Goal: Task Accomplishment & Management: Manage account settings

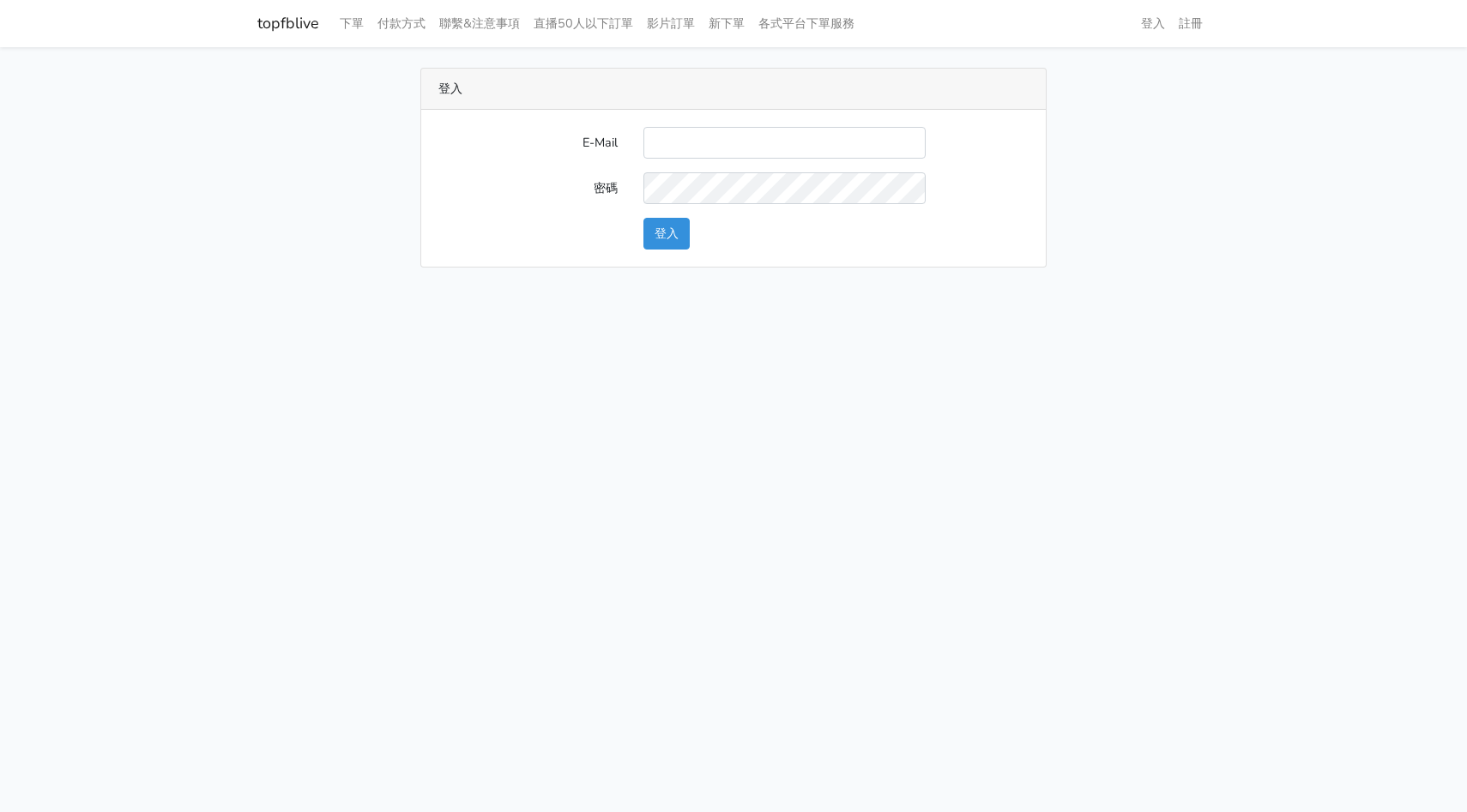
click at [776, 141] on input "E-Mail" at bounding box center [784, 142] width 282 height 32
type input "hommyjewelry@gmail.com"
click at [667, 239] on button "登入" at bounding box center [667, 234] width 46 height 32
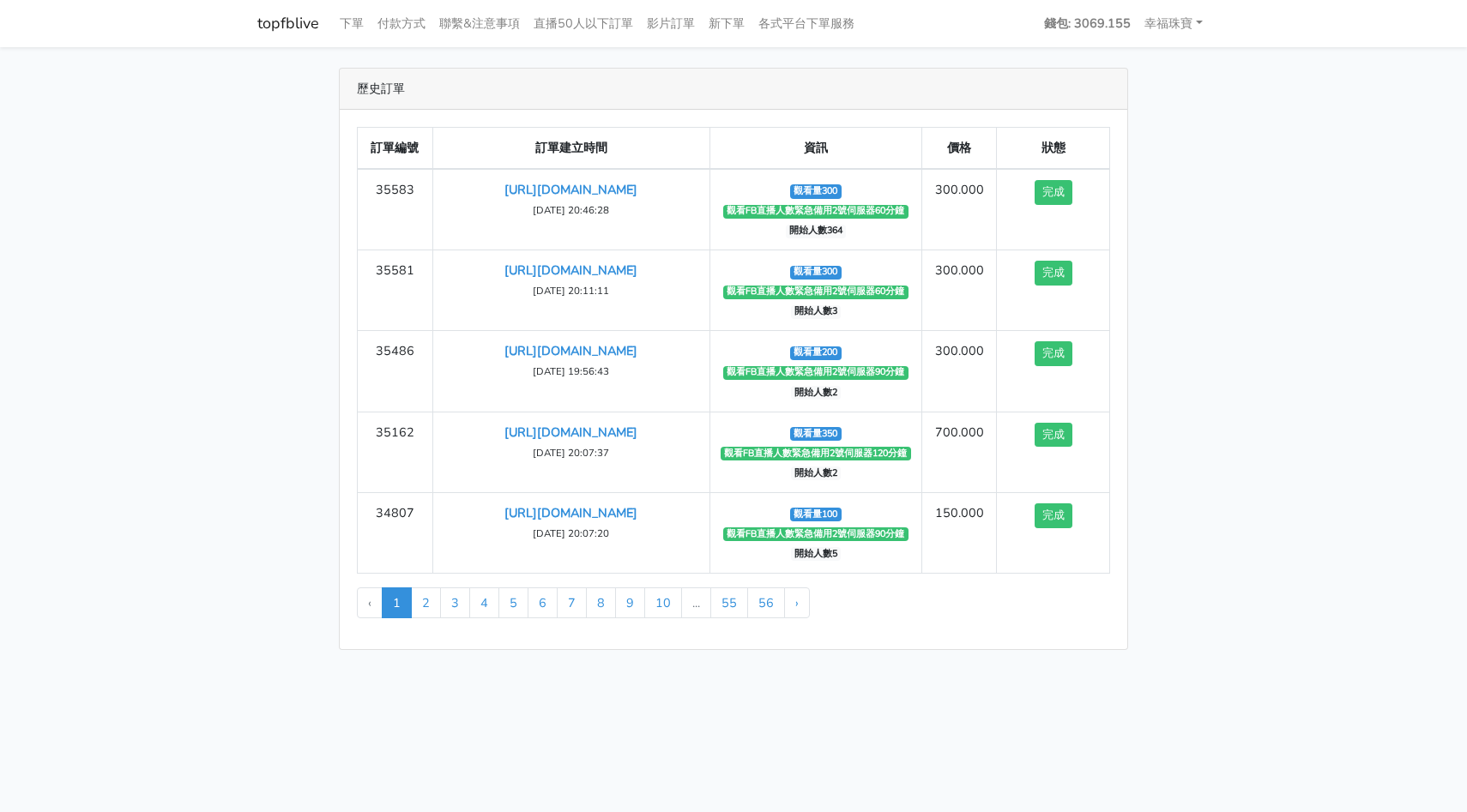
click at [282, 14] on link "topfblive" at bounding box center [288, 24] width 62 height 34
